Goal: Task Accomplishment & Management: Manage account settings

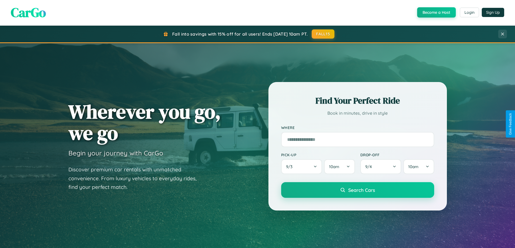
scroll to position [372, 0]
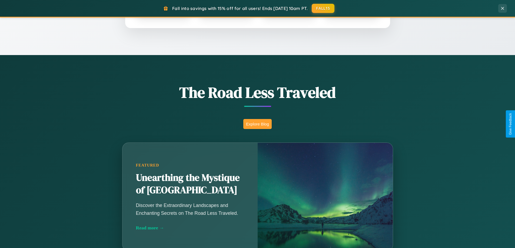
click at [257, 124] on button "Explore Blog" at bounding box center [257, 124] width 28 height 10
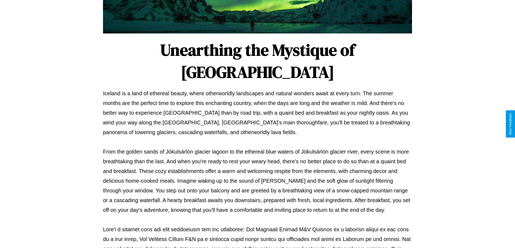
scroll to position [175, 0]
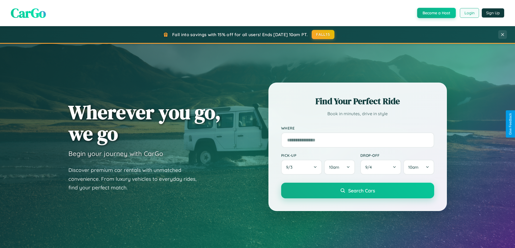
click at [469, 13] on button "Login" at bounding box center [469, 13] width 19 height 10
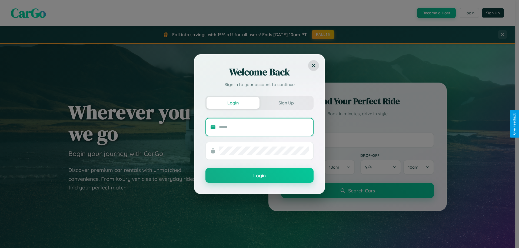
click at [264, 127] on input "text" at bounding box center [264, 127] width 90 height 9
type input "**********"
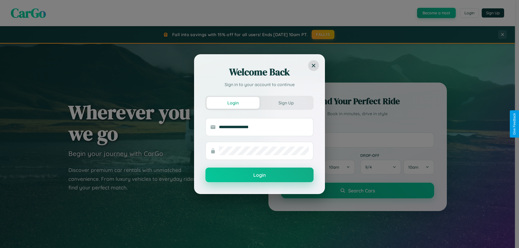
click at [259, 175] on button "Login" at bounding box center [259, 175] width 108 height 15
